Goal: Task Accomplishment & Management: Manage account settings

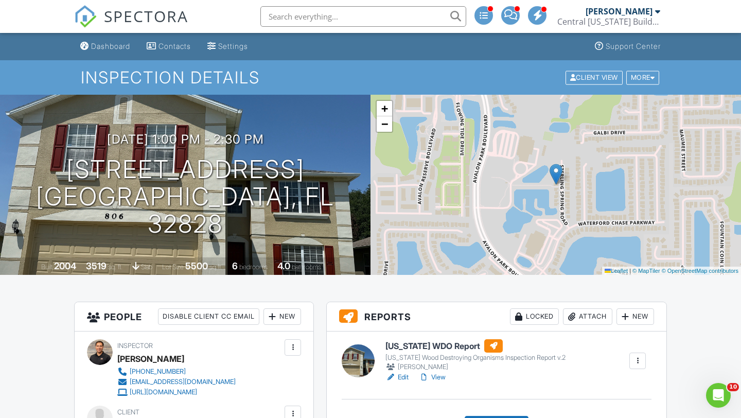
click at [425, 342] on h6 "[US_STATE] WDO Report" at bounding box center [476, 345] width 180 height 13
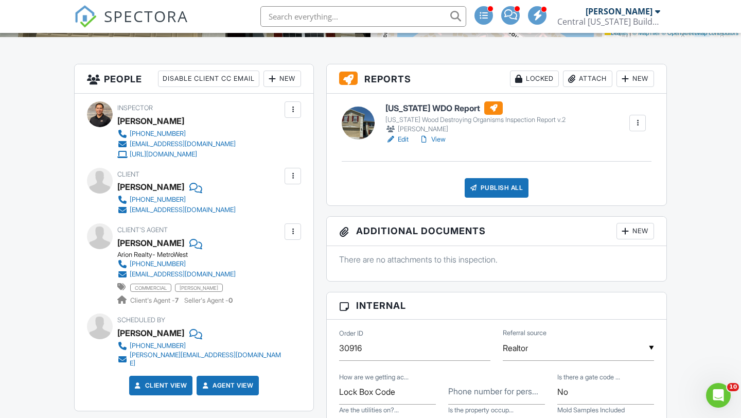
scroll to position [239, 0]
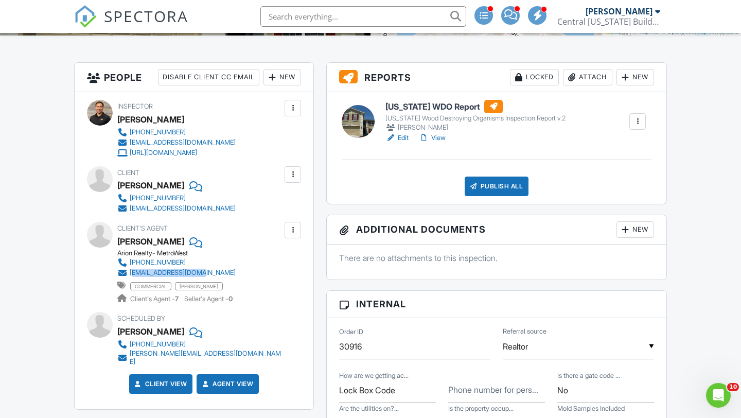
drag, startPoint x: 258, startPoint y: 274, endPoint x: 132, endPoint y: 270, distance: 126.7
click at [132, 270] on div "Client's Agent Jin Cheng Arion Realty- MetroWest 561-346-5225 jcheng1114@gmail.…" at bounding box center [201, 263] width 168 height 82
drag, startPoint x: 266, startPoint y: 202, endPoint x: 194, endPoint y: 202, distance: 72.1
click at [194, 202] on div "Client Quanhai Jiang 561-346-5225 jcheng1114@gmail.com" at bounding box center [194, 189] width 214 height 47
copy div "jcheng1114@gmail.com"
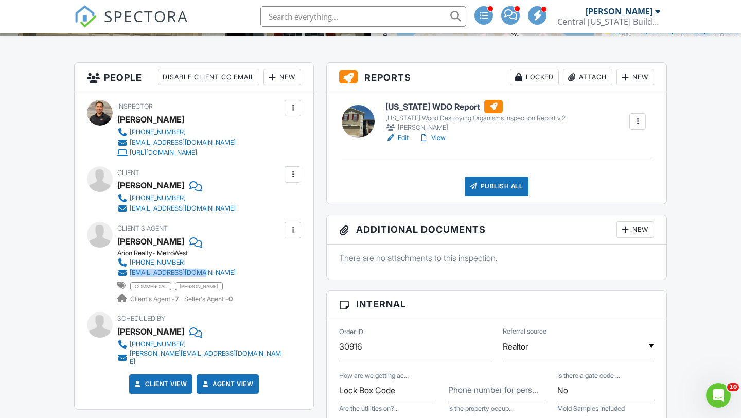
drag, startPoint x: 267, startPoint y: 276, endPoint x: 128, endPoint y: 269, distance: 139.7
click at [128, 269] on div "Client's Agent Jin Cheng Arion Realty- MetroWest 561-346-5225 jcheng1114@gmail.…" at bounding box center [201, 263] width 168 height 82
copy link "jcheng1114@gmail.com"
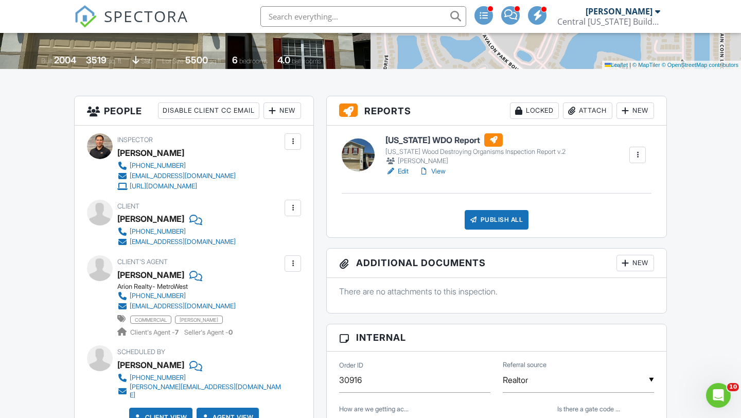
scroll to position [205, 0]
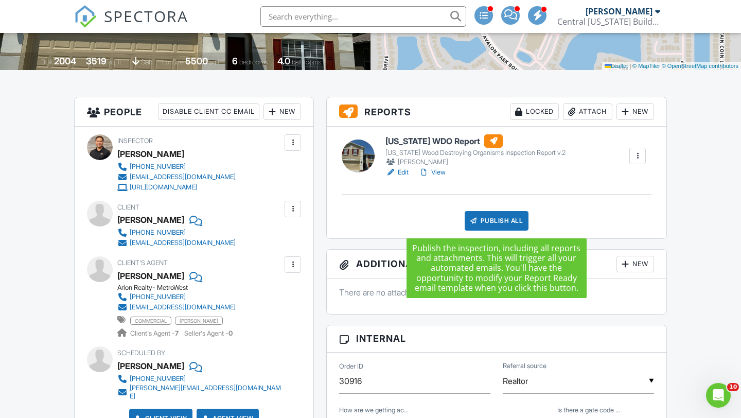
click at [495, 226] on div "Publish All" at bounding box center [497, 221] width 64 height 20
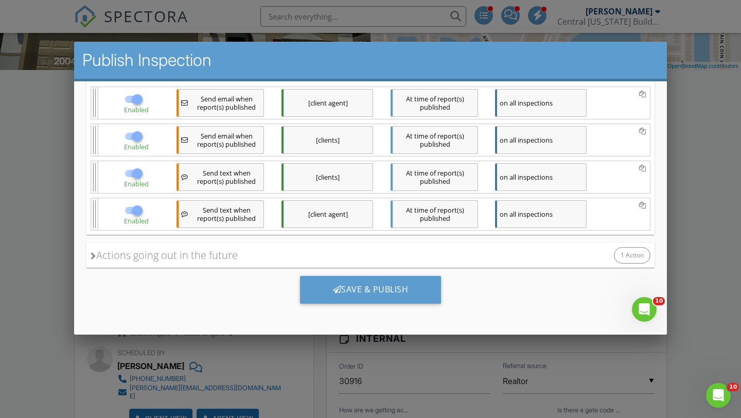
scroll to position [0, 0]
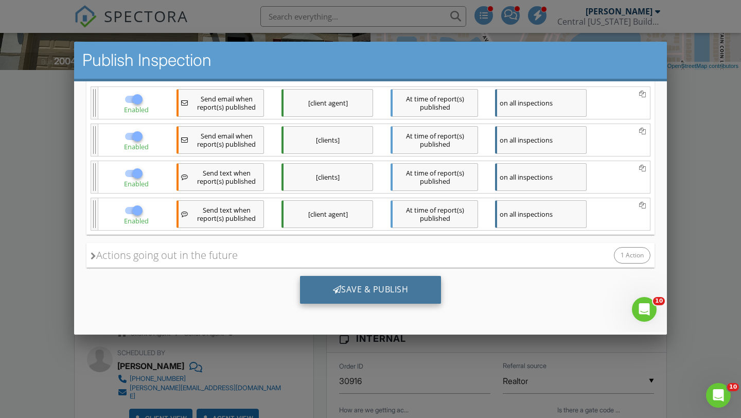
click at [399, 297] on div "Save & Publish" at bounding box center [371, 290] width 142 height 28
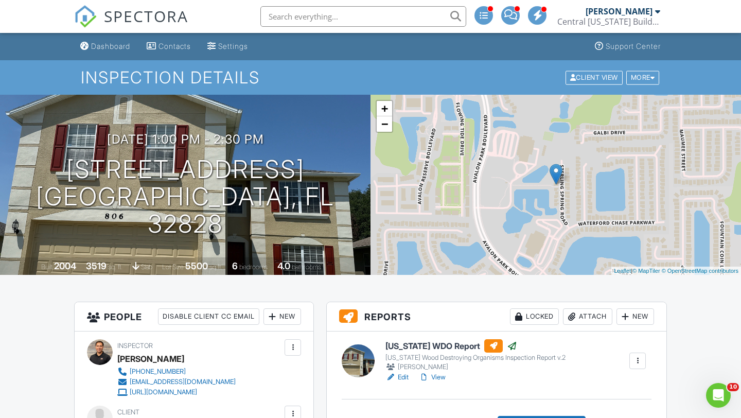
click at [646, 14] on div "[PERSON_NAME]" at bounding box center [619, 11] width 67 height 10
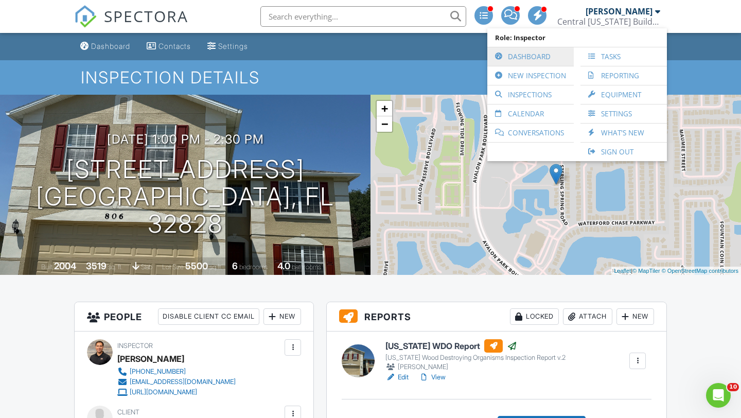
click at [545, 56] on link "Dashboard" at bounding box center [531, 56] width 76 height 19
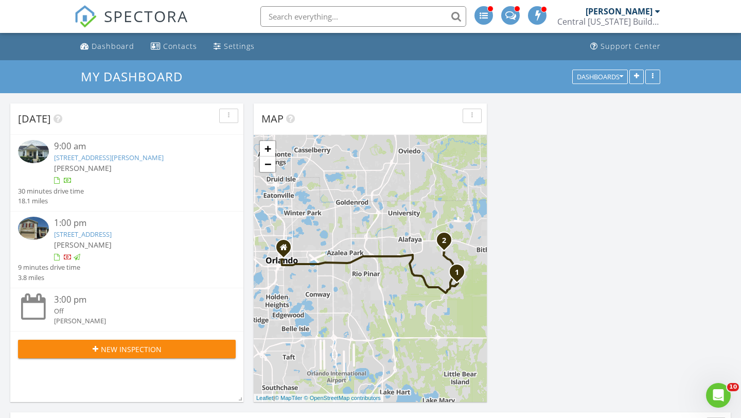
click at [68, 162] on link "[STREET_ADDRESS][PERSON_NAME]" at bounding box center [109, 157] width 110 height 9
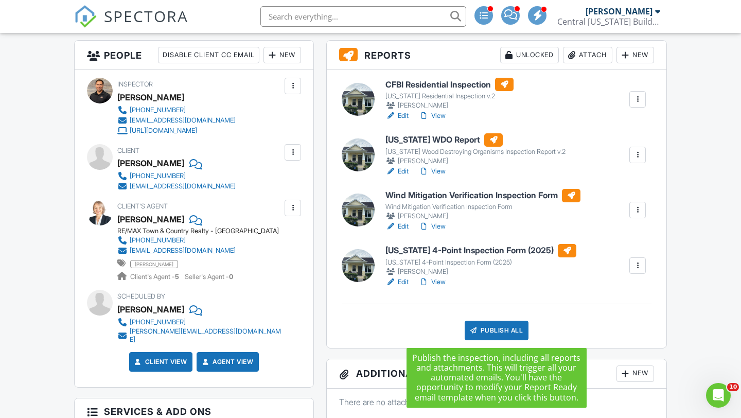
click at [492, 331] on div "Publish All" at bounding box center [497, 331] width 64 height 20
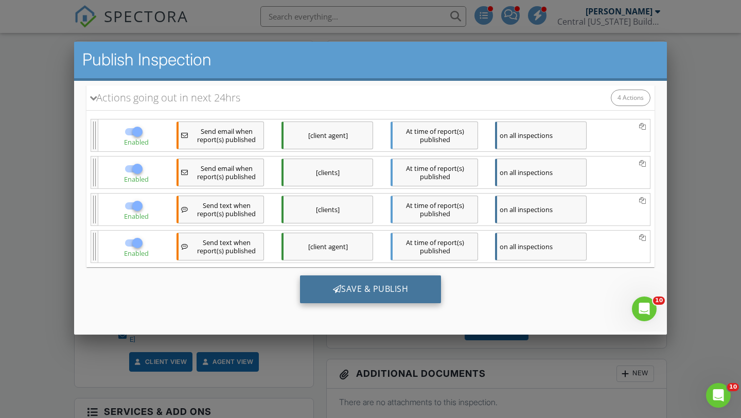
click at [395, 294] on div "Save & Publish" at bounding box center [371, 289] width 142 height 28
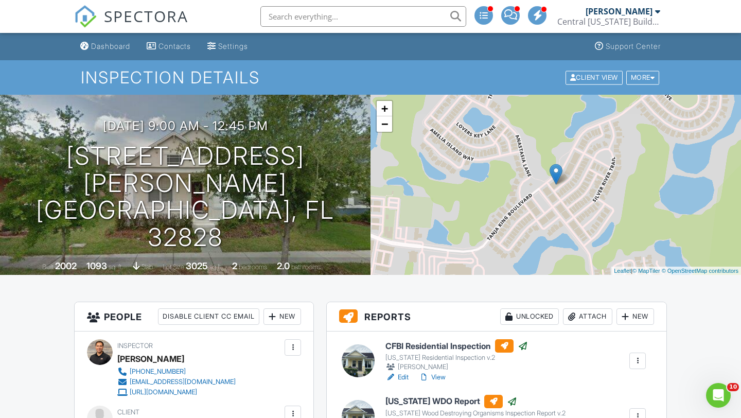
click at [370, 16] on input "text" at bounding box center [364, 16] width 206 height 21
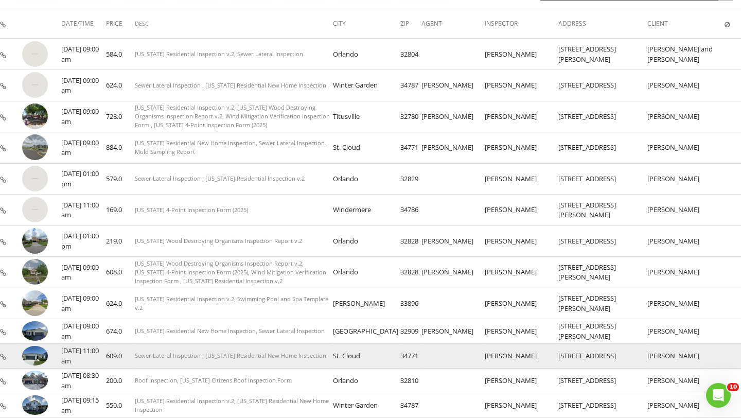
click at [46, 353] on img at bounding box center [35, 355] width 26 height 19
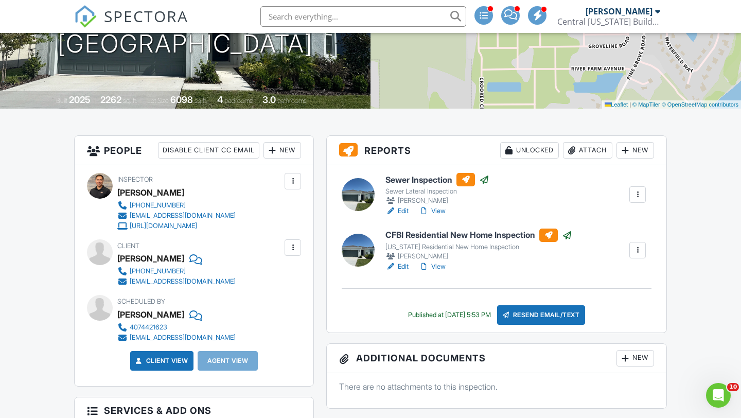
click at [436, 238] on h6 "CFBI Residential New Home Inspection" at bounding box center [479, 235] width 187 height 13
